Goal: Task Accomplishment & Management: Use online tool/utility

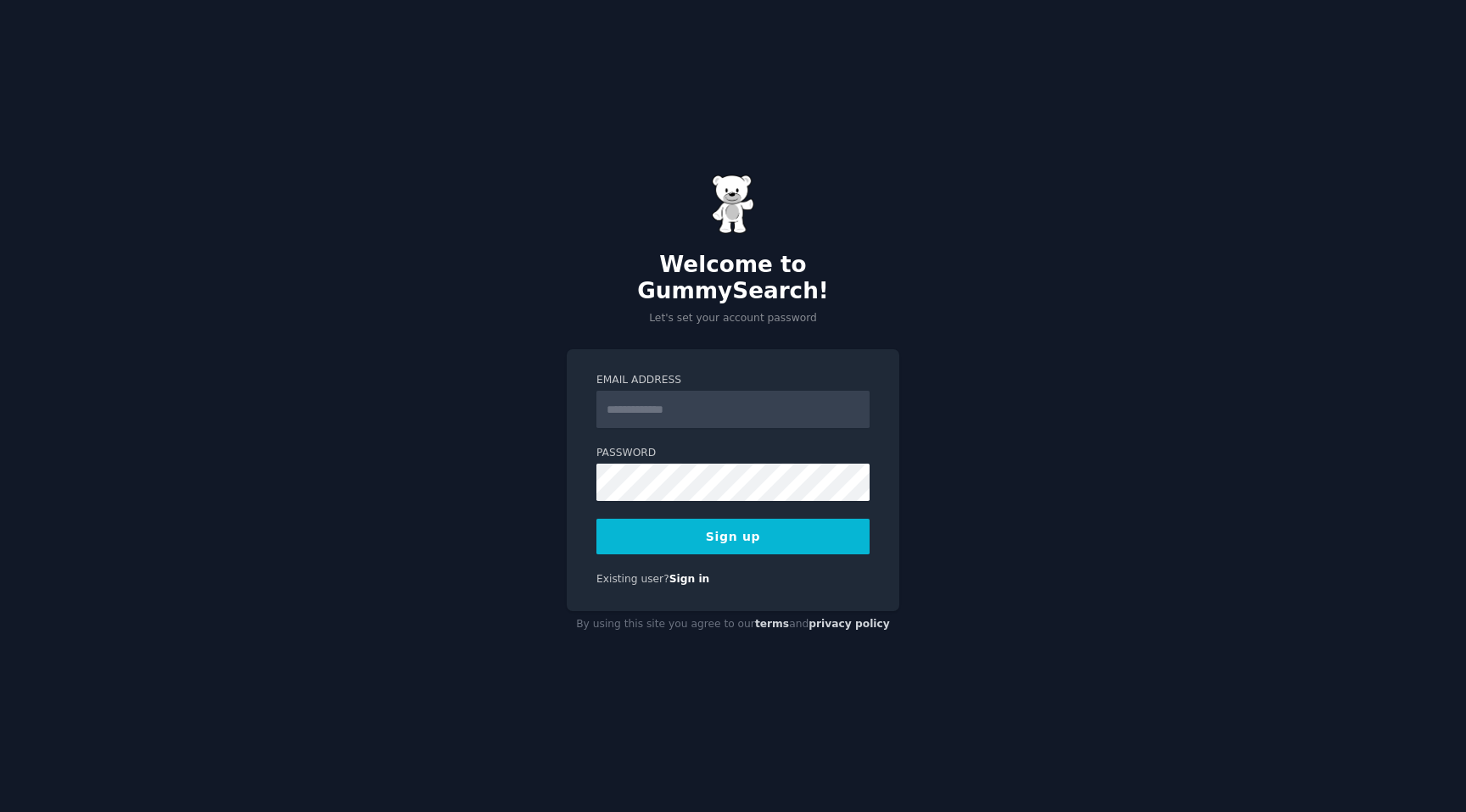
click at [625, 403] on input "Email Address" at bounding box center [733, 409] width 273 height 37
type input "**********"
click at [737, 523] on button "Sign up" at bounding box center [733, 536] width 273 height 35
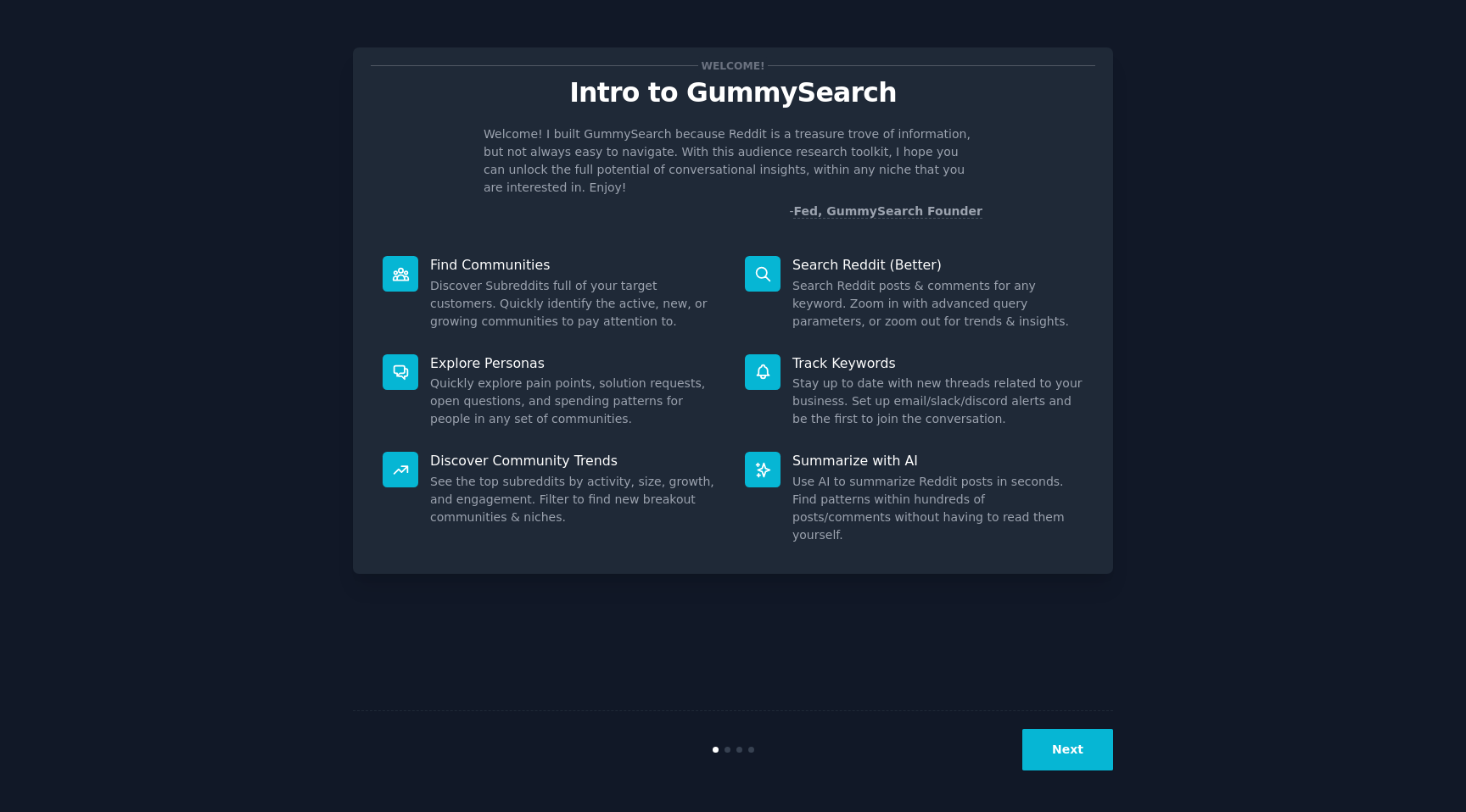
click at [1065, 754] on button "Next" at bounding box center [1066, 750] width 90 height 42
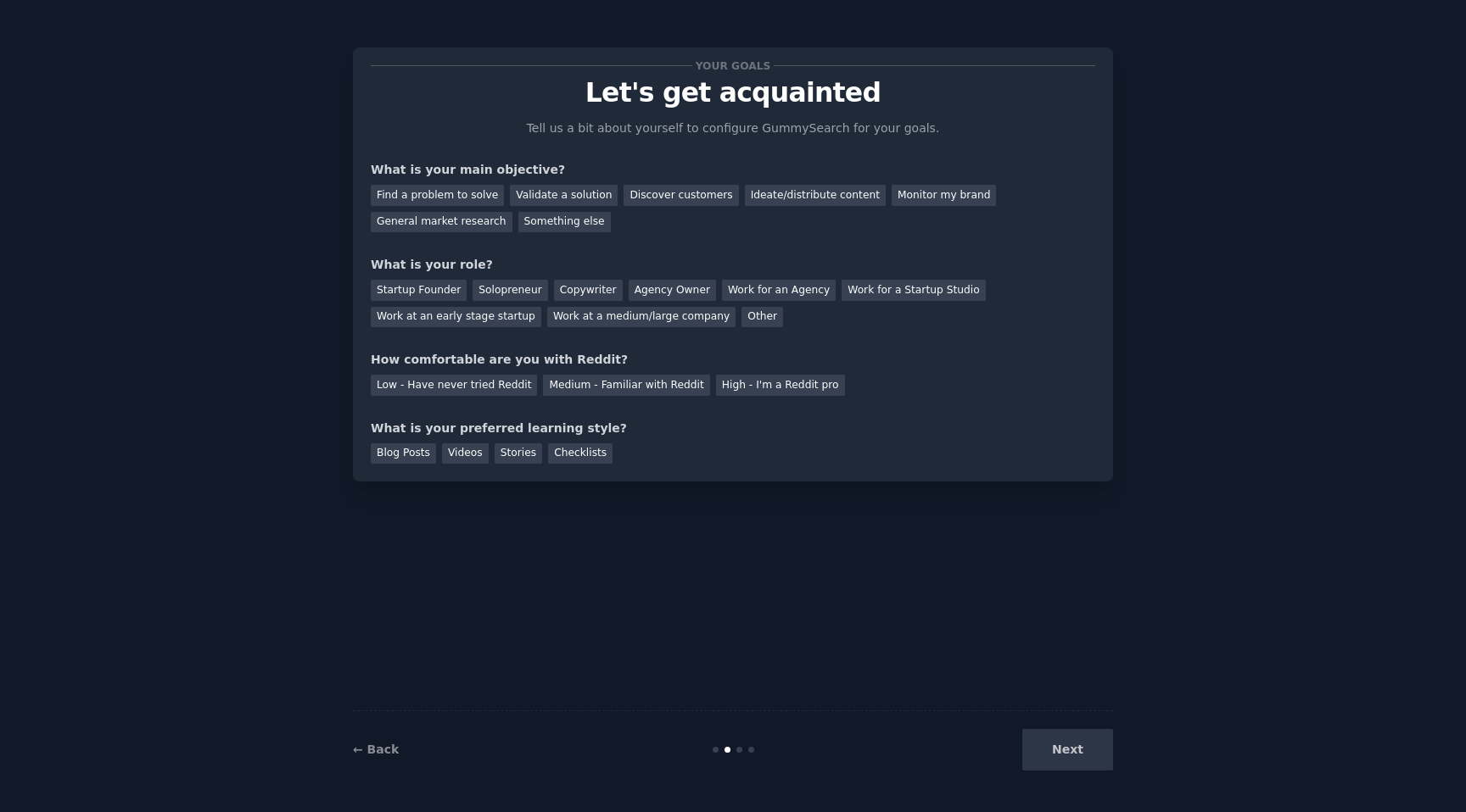
click at [1053, 628] on div "Your goals Let's get acquainted Tell us a bit about yourself to configure Gummy…" at bounding box center [733, 406] width 760 height 764
click at [501, 288] on div "Solopreneur" at bounding box center [510, 290] width 74 height 21
click at [560, 386] on div "Medium - Familiar with Reddit" at bounding box center [626, 385] width 166 height 21
click at [466, 454] on div "Videos" at bounding box center [465, 454] width 47 height 21
click at [435, 196] on div "Find a problem to solve" at bounding box center [438, 195] width 133 height 21
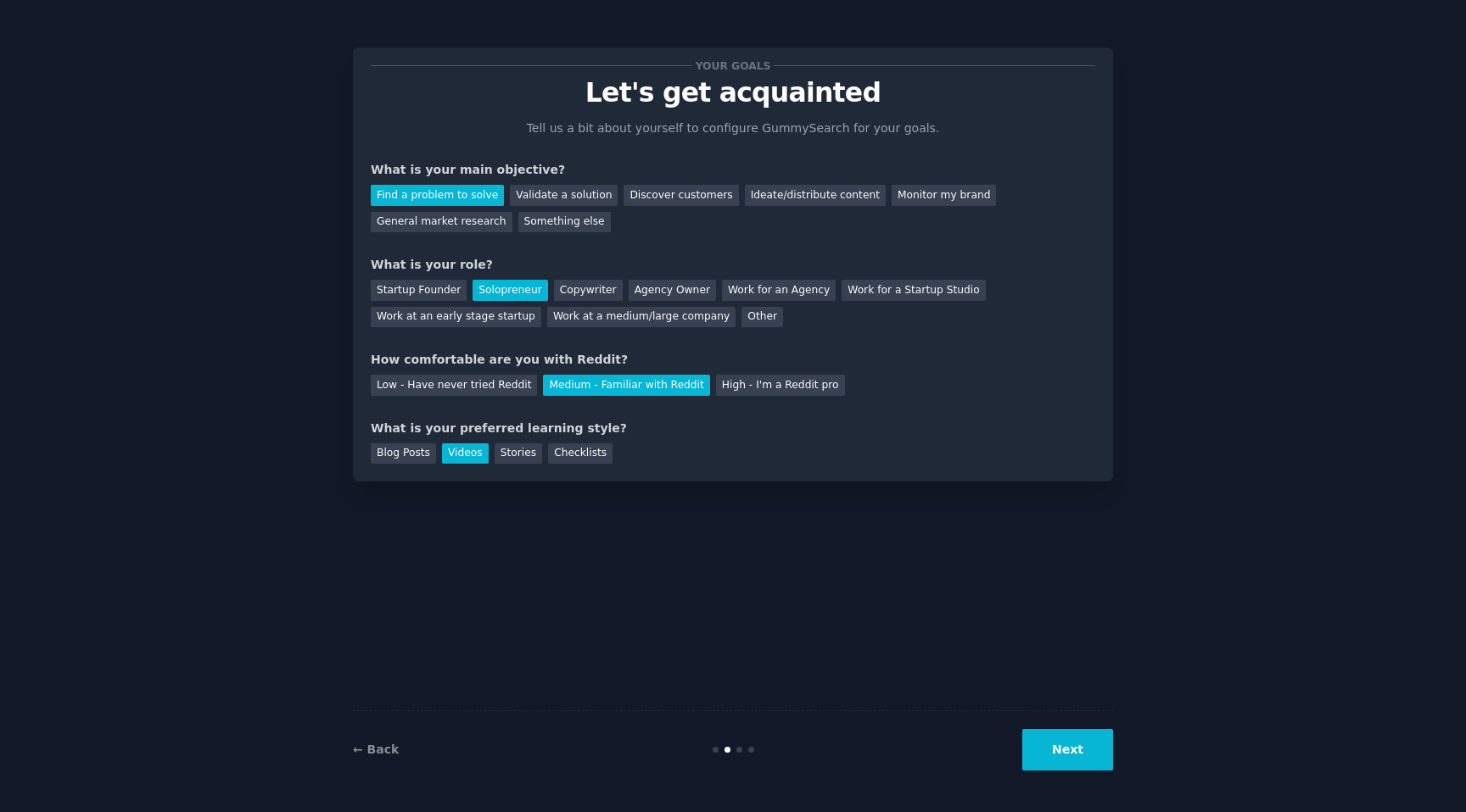
click at [1067, 755] on button "Next" at bounding box center [1066, 750] width 90 height 42
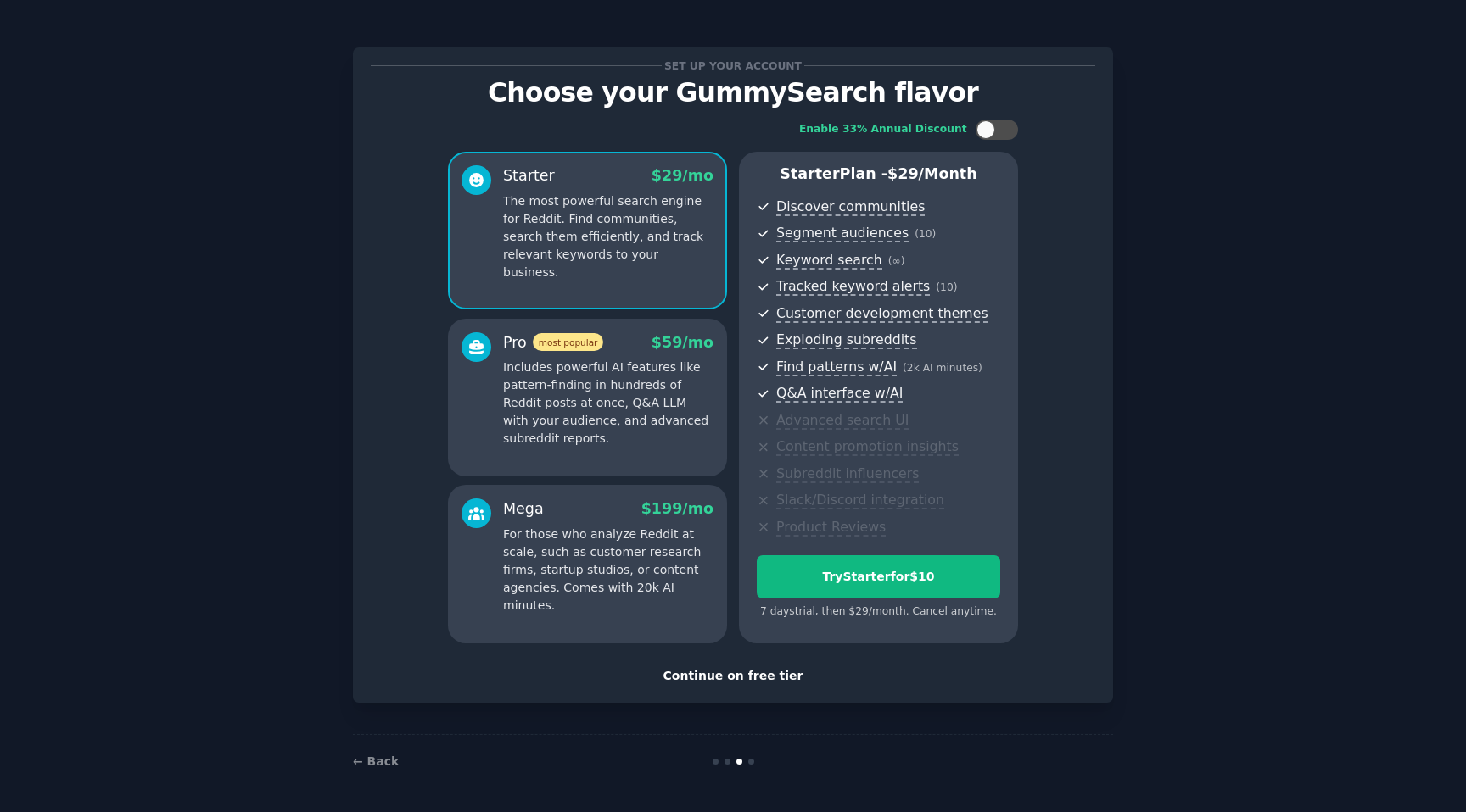
click at [724, 673] on div "Continue on free tier" at bounding box center [733, 676] width 724 height 18
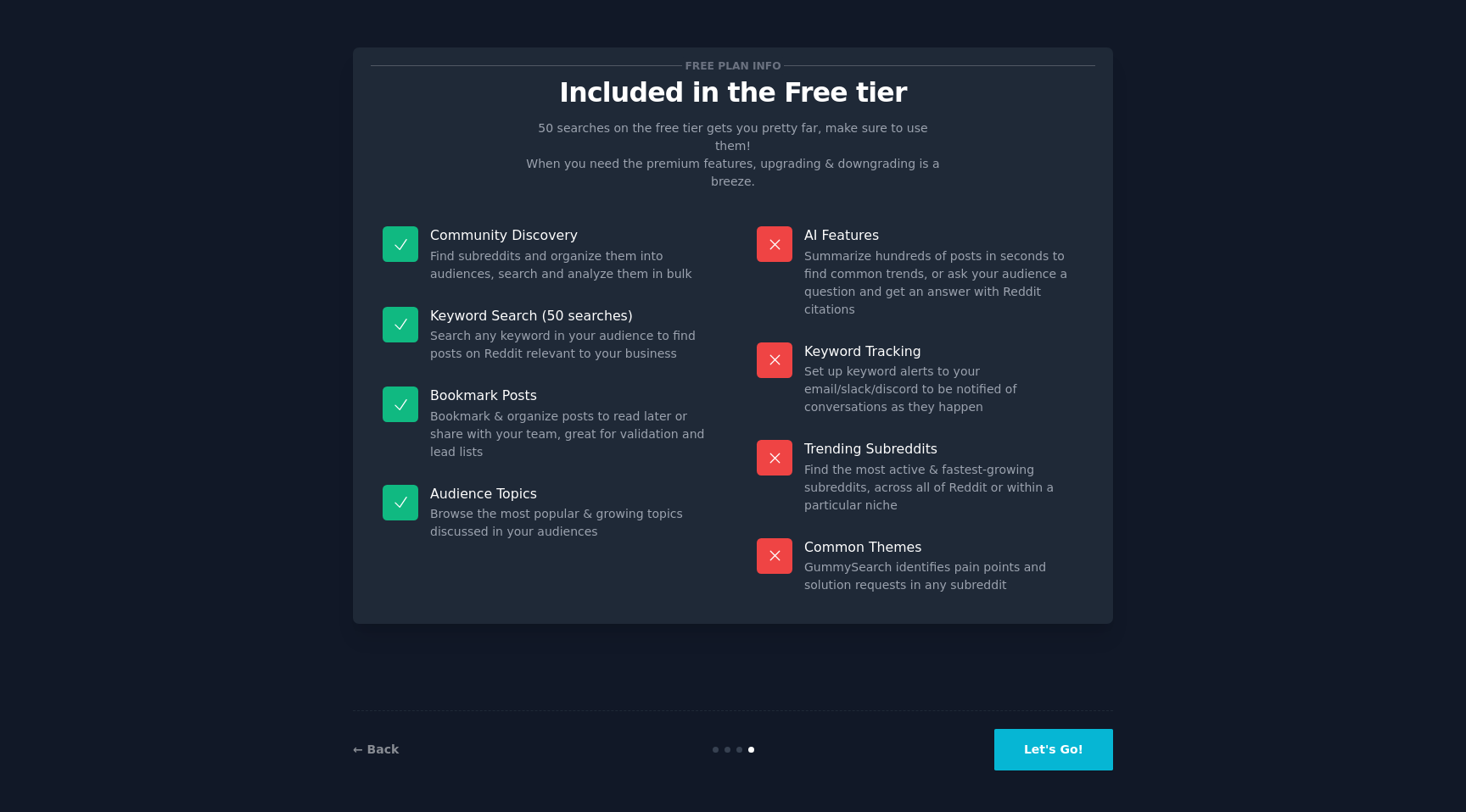
click at [1060, 755] on button "Let's Go!" at bounding box center [1053, 750] width 119 height 42
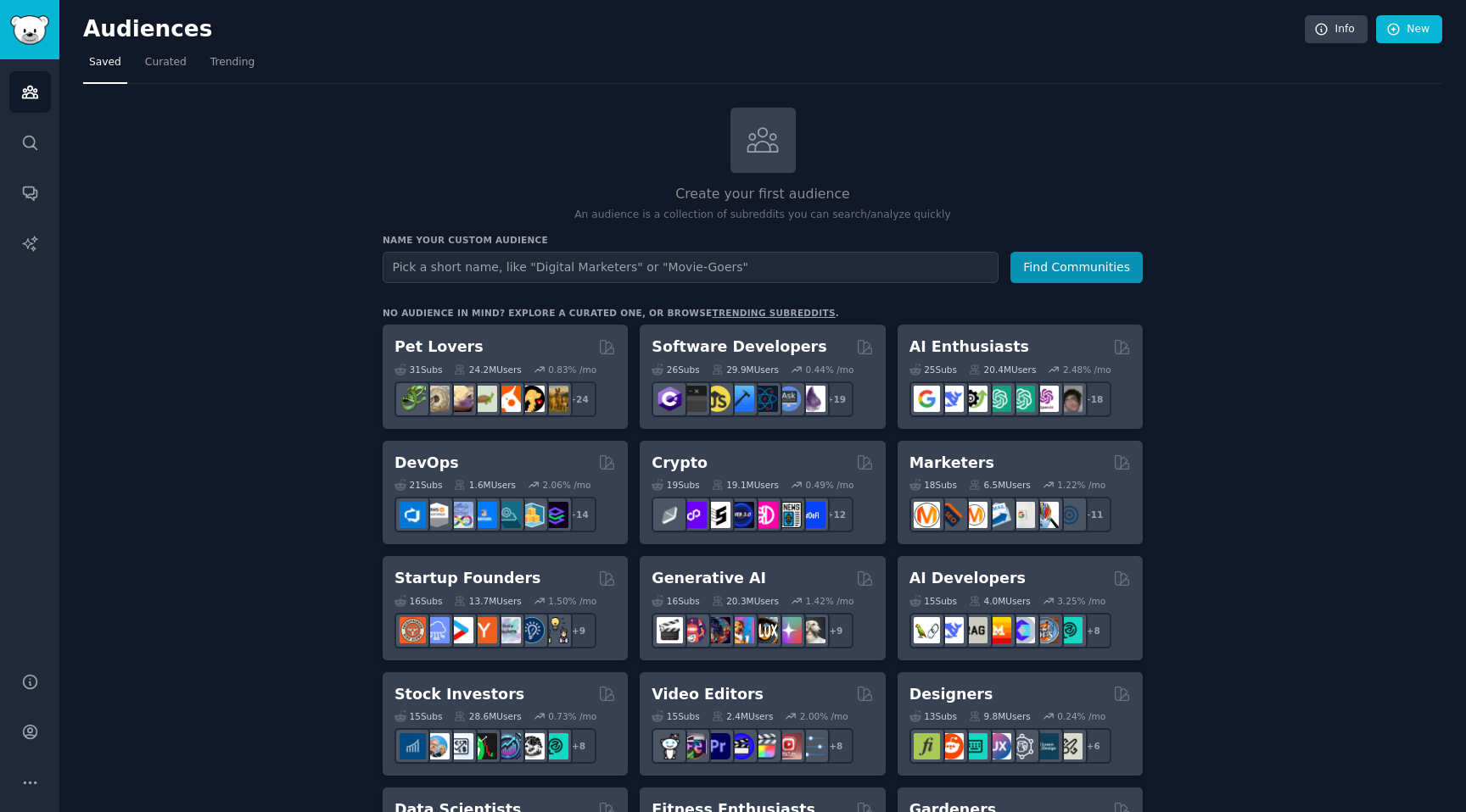
click at [414, 263] on input "text" at bounding box center [690, 267] width 616 height 31
type input "villa vacations"
click at [1070, 264] on button "Find Communities" at bounding box center [1076, 267] width 132 height 31
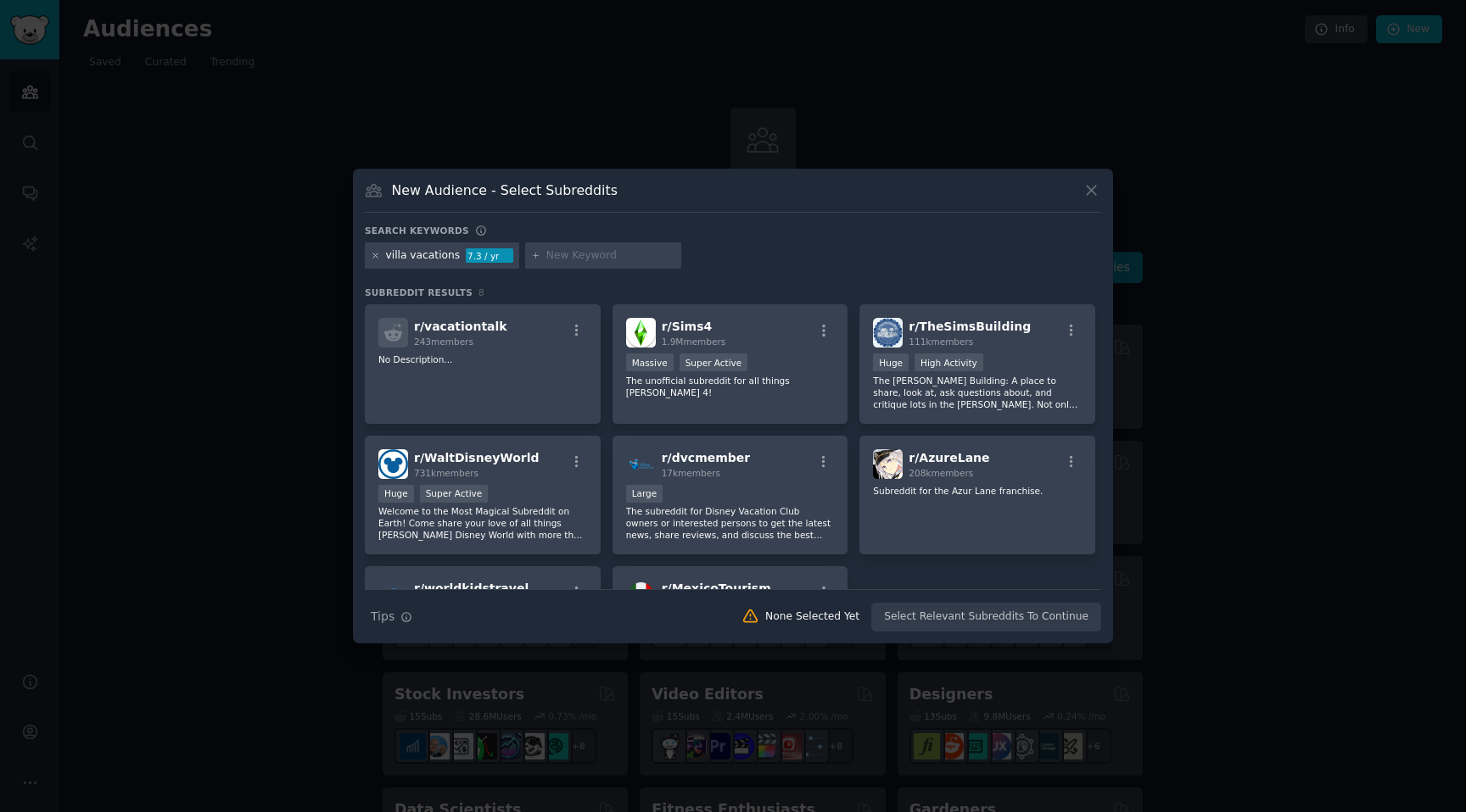
click at [375, 256] on icon at bounding box center [375, 256] width 4 height 4
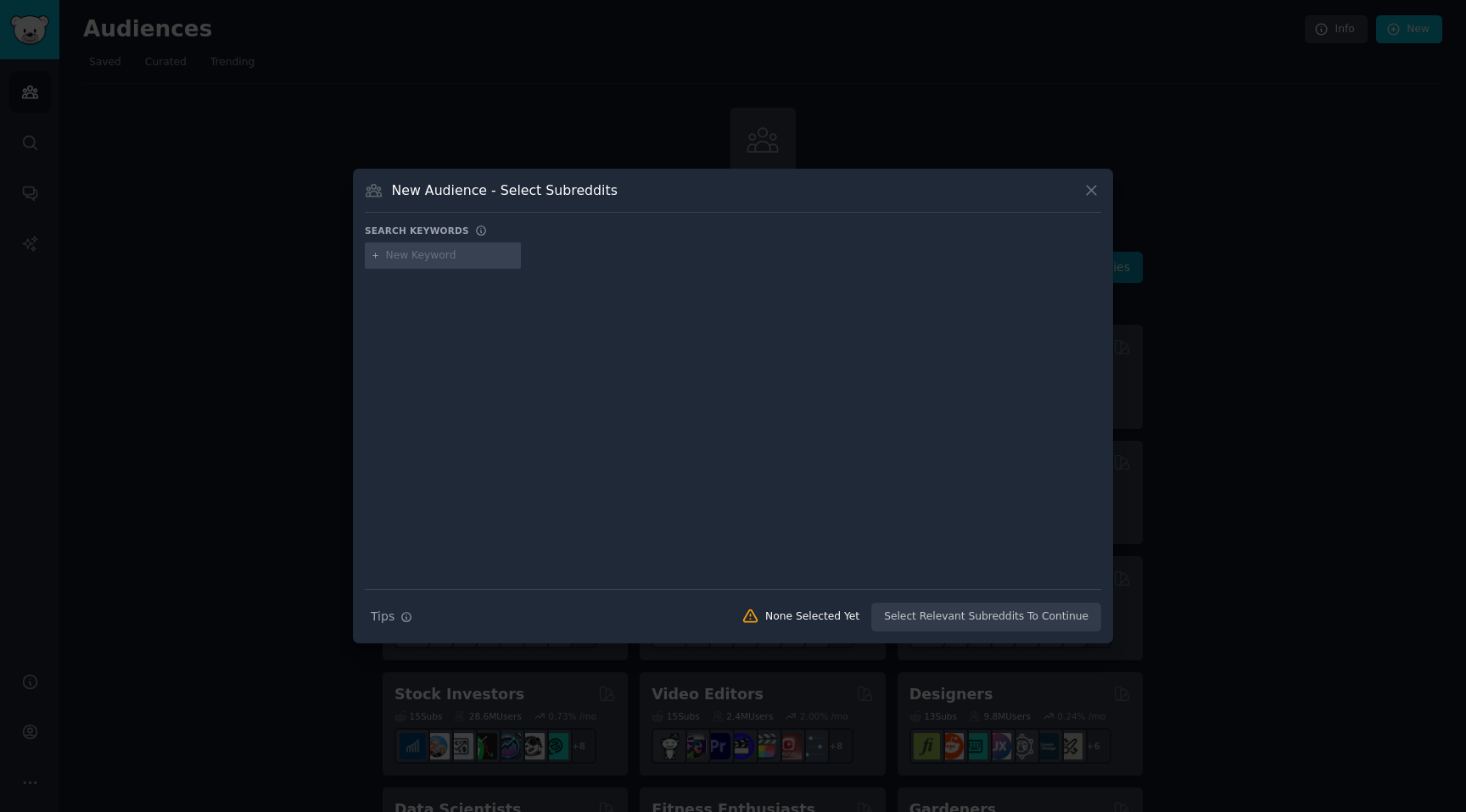
click at [423, 257] on input "text" at bounding box center [451, 256] width 129 height 15
type input "holiday rental"
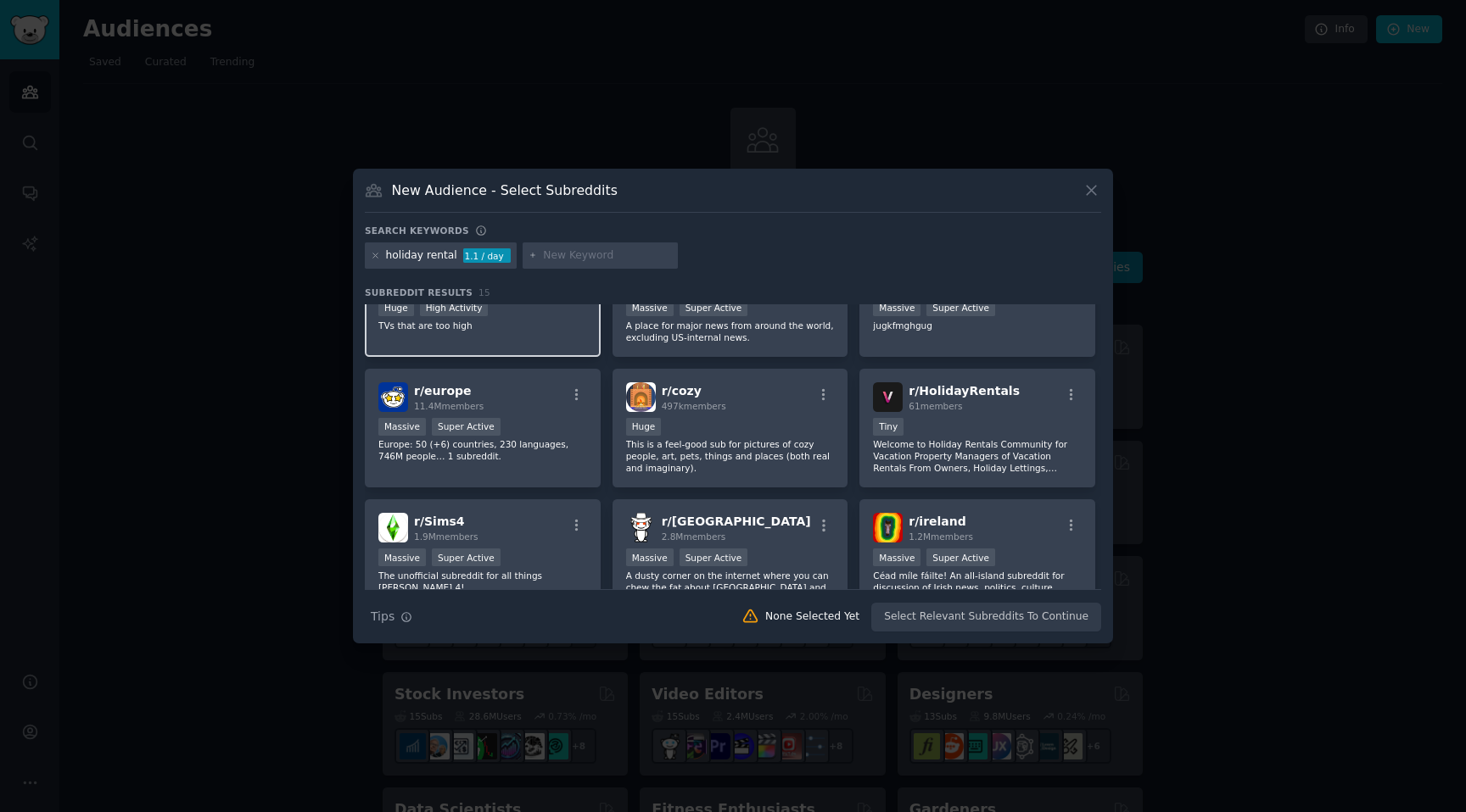
scroll to position [59, 0]
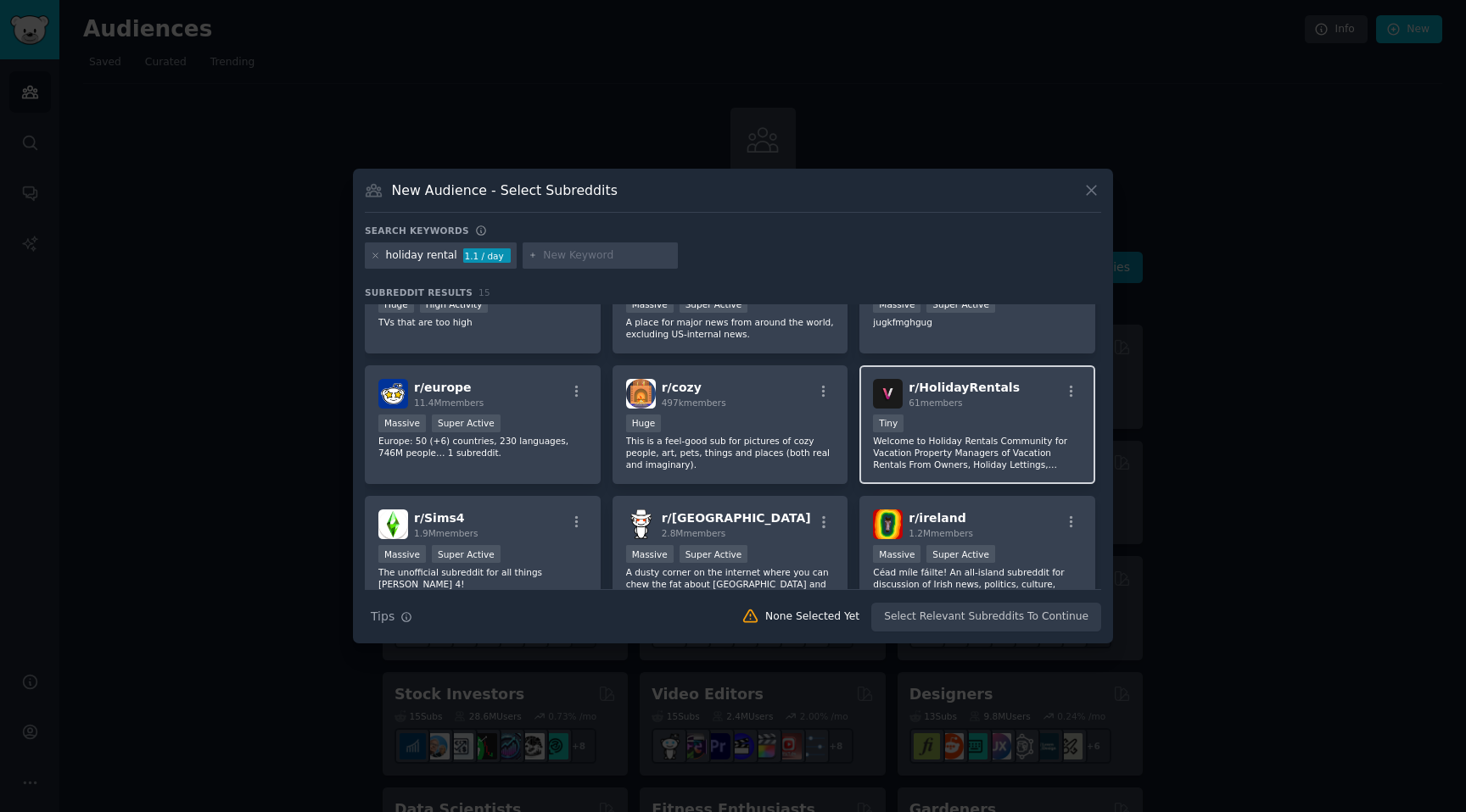
click at [989, 440] on p "Welcome to Holiday Rentals Community for Vacation Property Managers of Vacation…" at bounding box center [977, 452] width 208 height 35
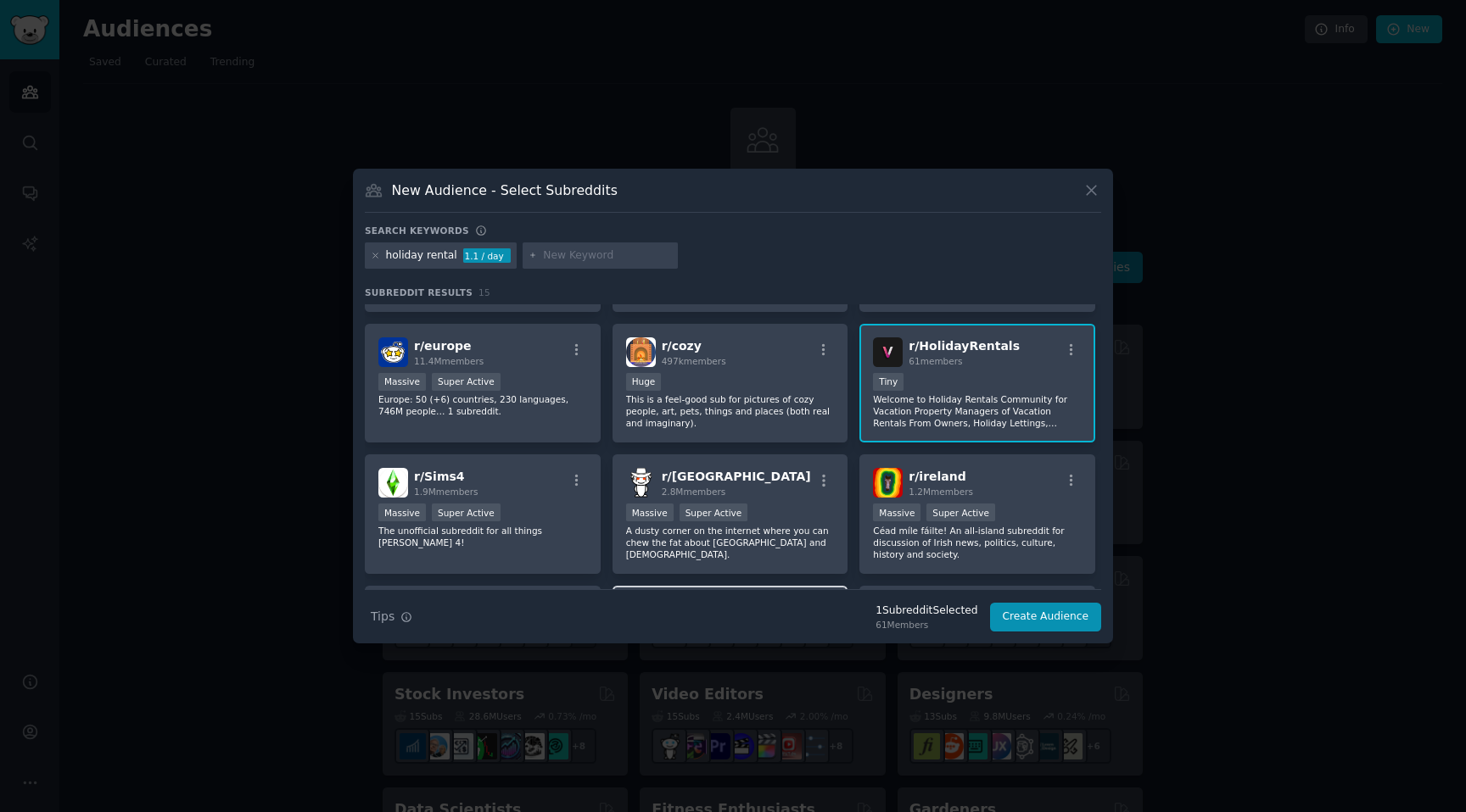
scroll to position [95, 0]
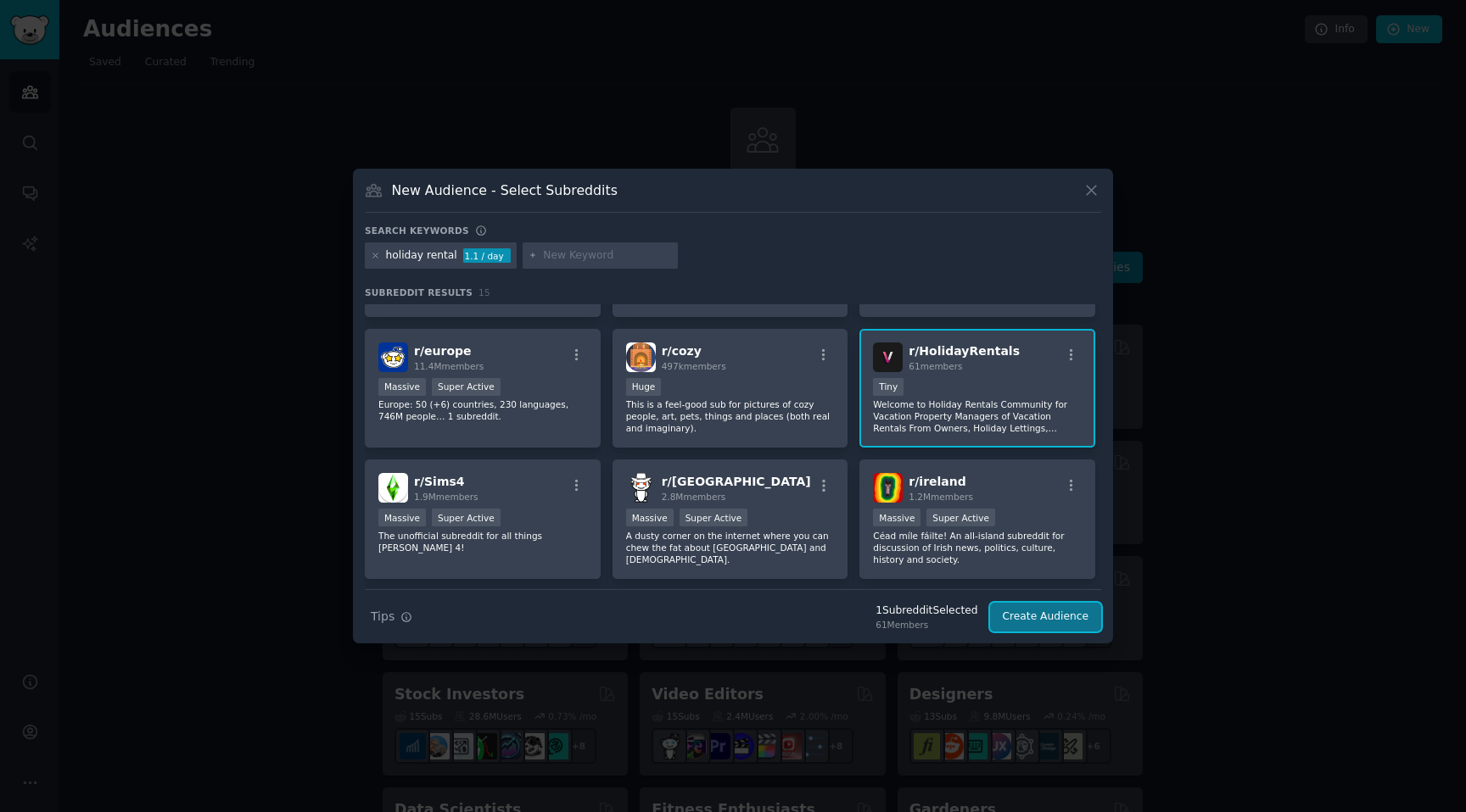
click at [1051, 615] on button "Create Audience" at bounding box center [1046, 617] width 112 height 29
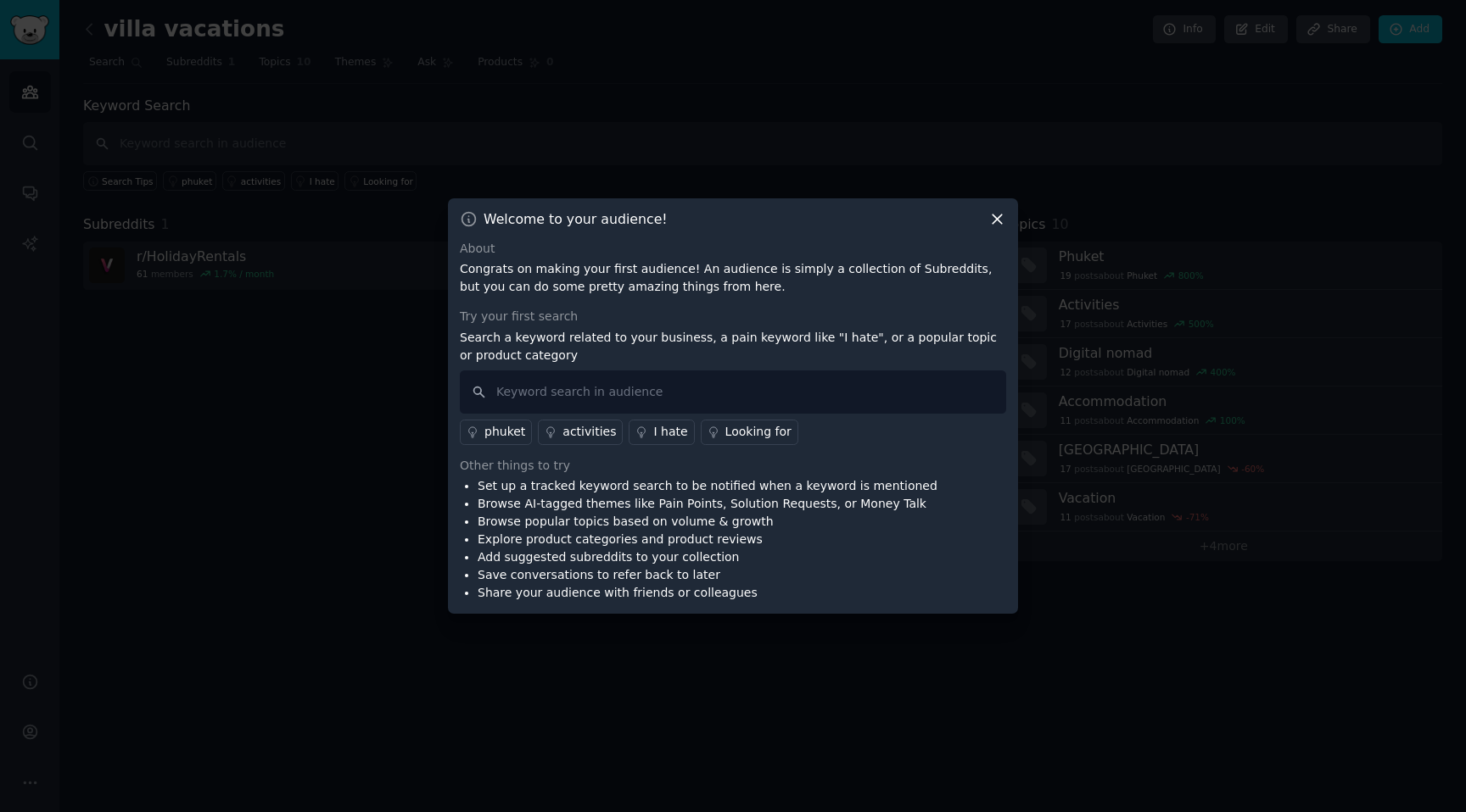
click at [999, 217] on icon at bounding box center [997, 220] width 10 height 10
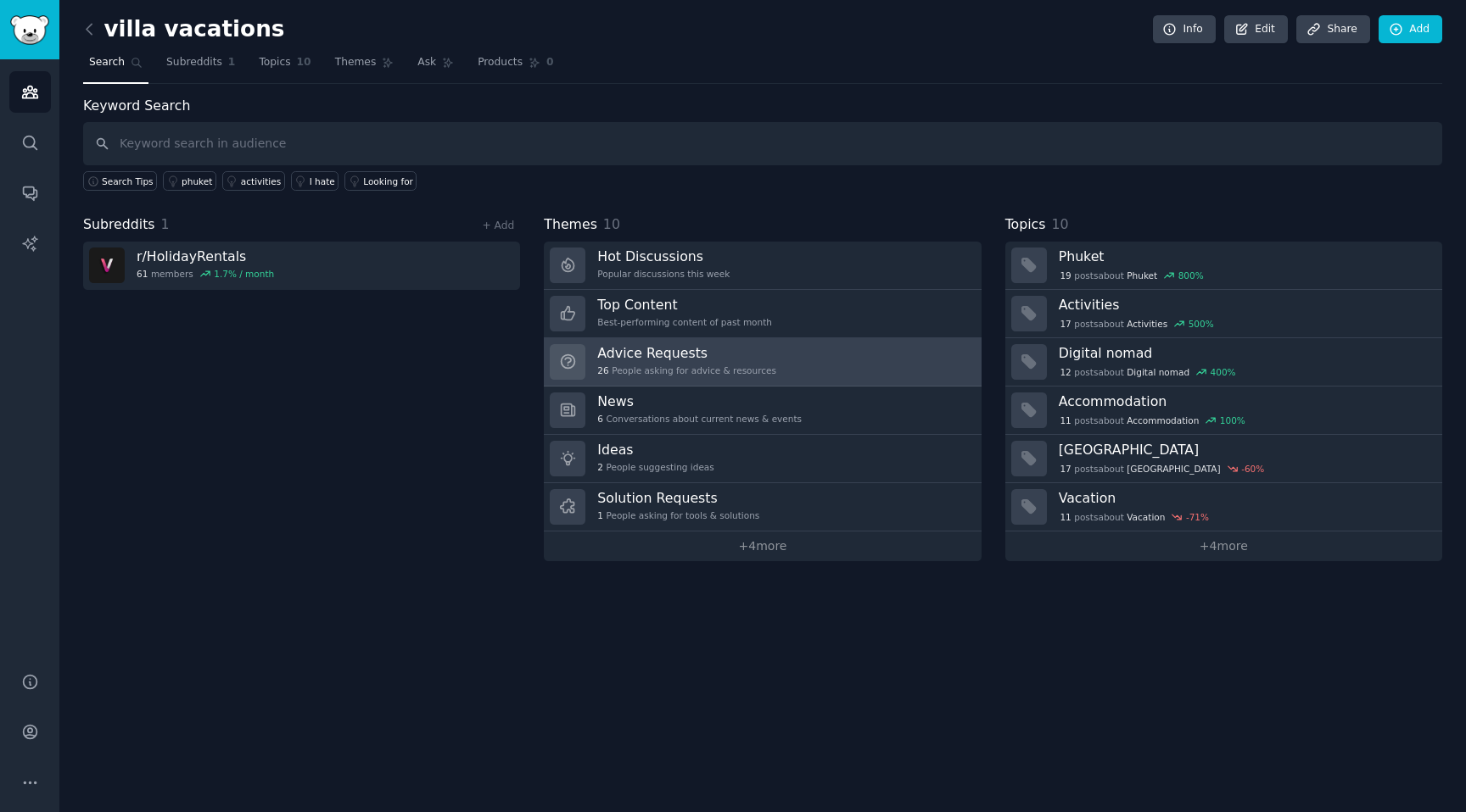
click at [663, 358] on h3 "Advice Requests" at bounding box center [687, 353] width 179 height 18
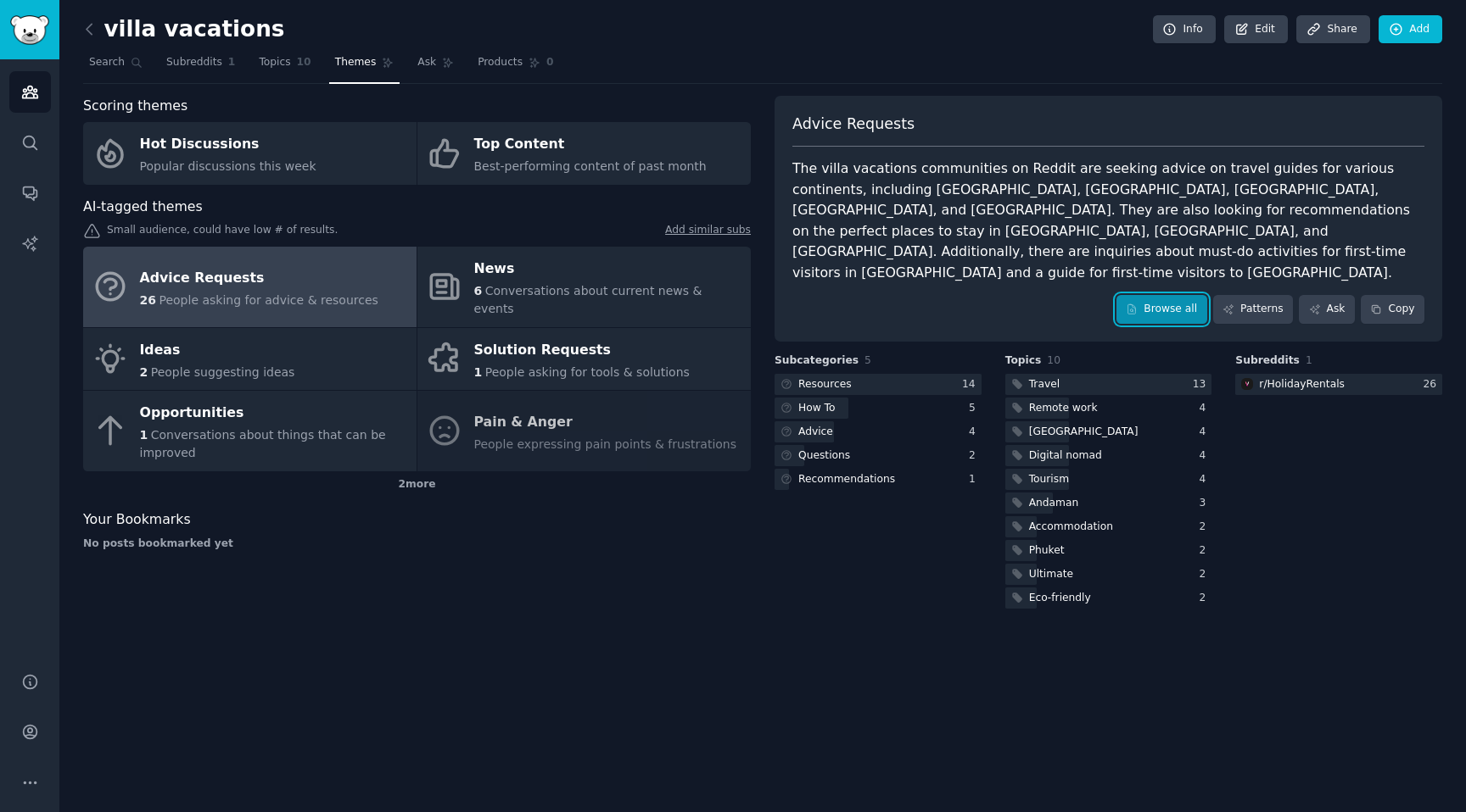
click at [1166, 295] on link "Browse all" at bounding box center [1161, 309] width 90 height 29
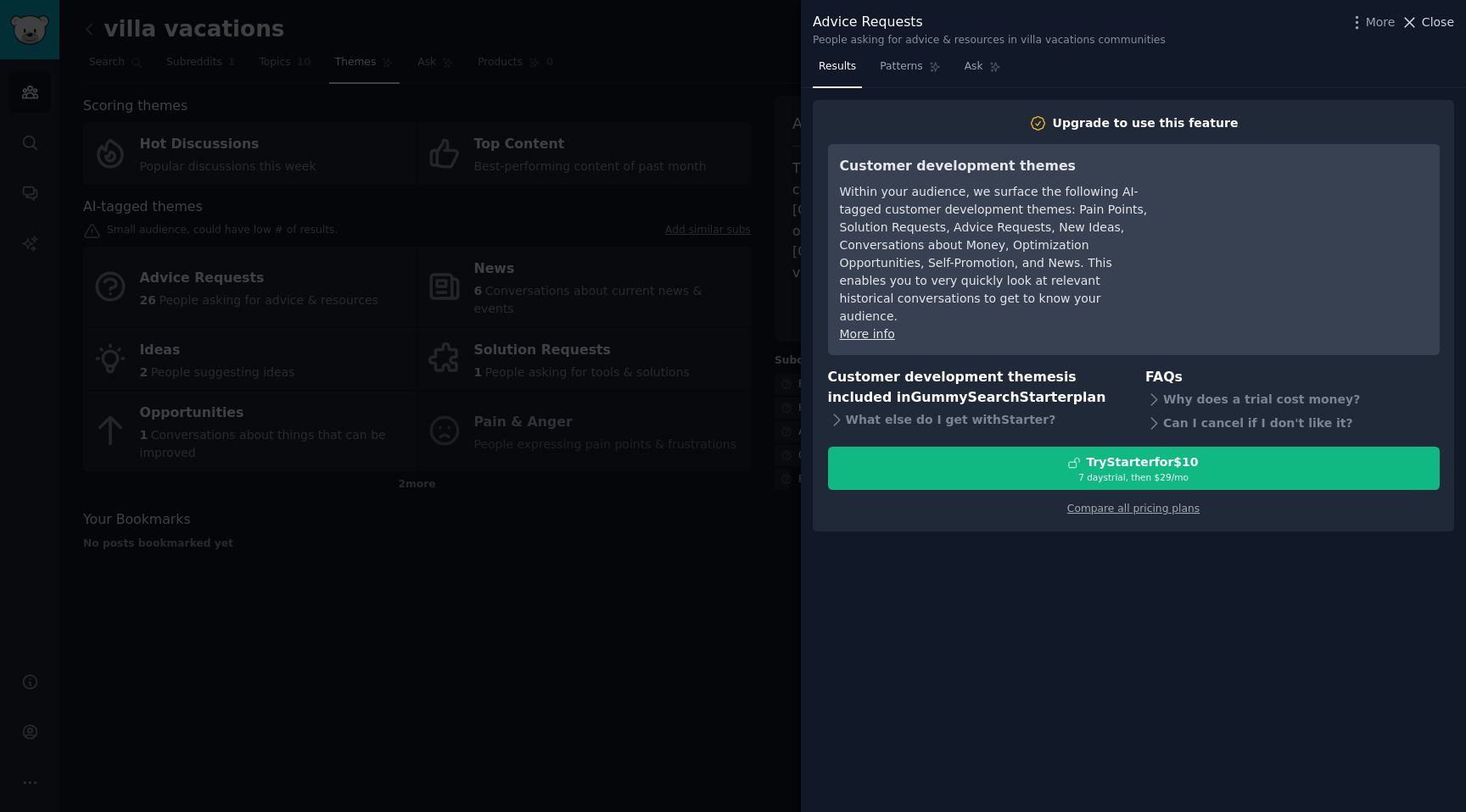
click at [1418, 21] on icon at bounding box center [1409, 22] width 18 height 18
